Goal: Transaction & Acquisition: Purchase product/service

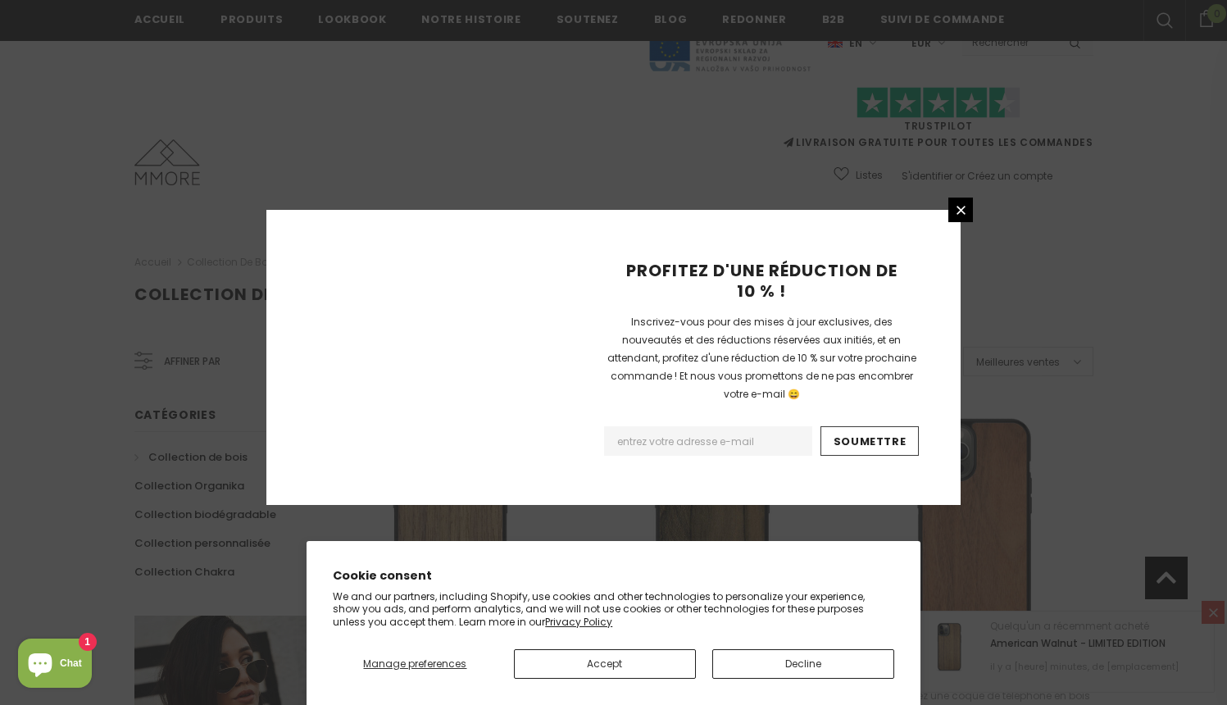
scroll to position [1886, 0]
